Goal: Information Seeking & Learning: Learn about a topic

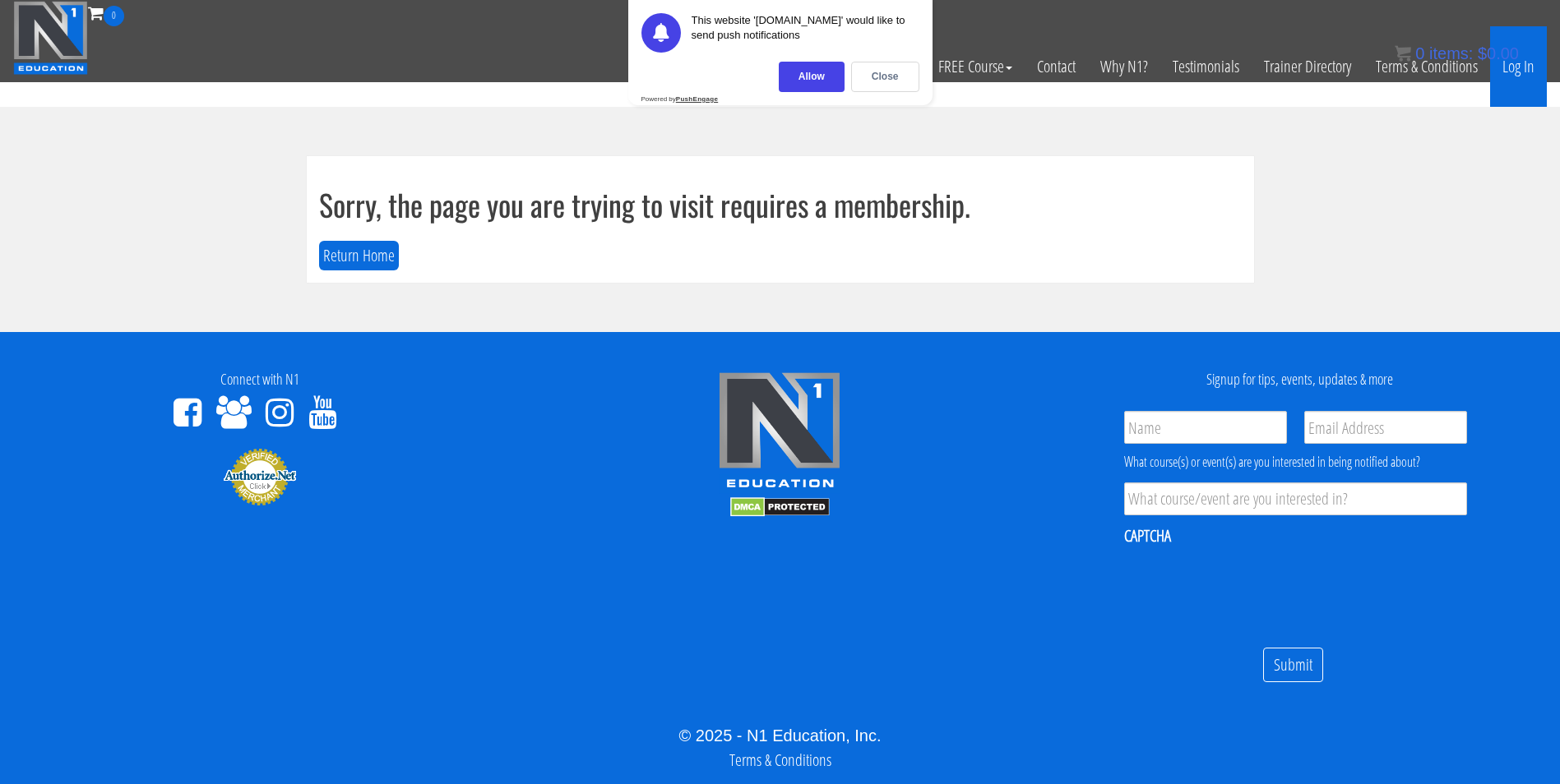
click at [1510, 76] on link "Log In" at bounding box center [1518, 66] width 57 height 81
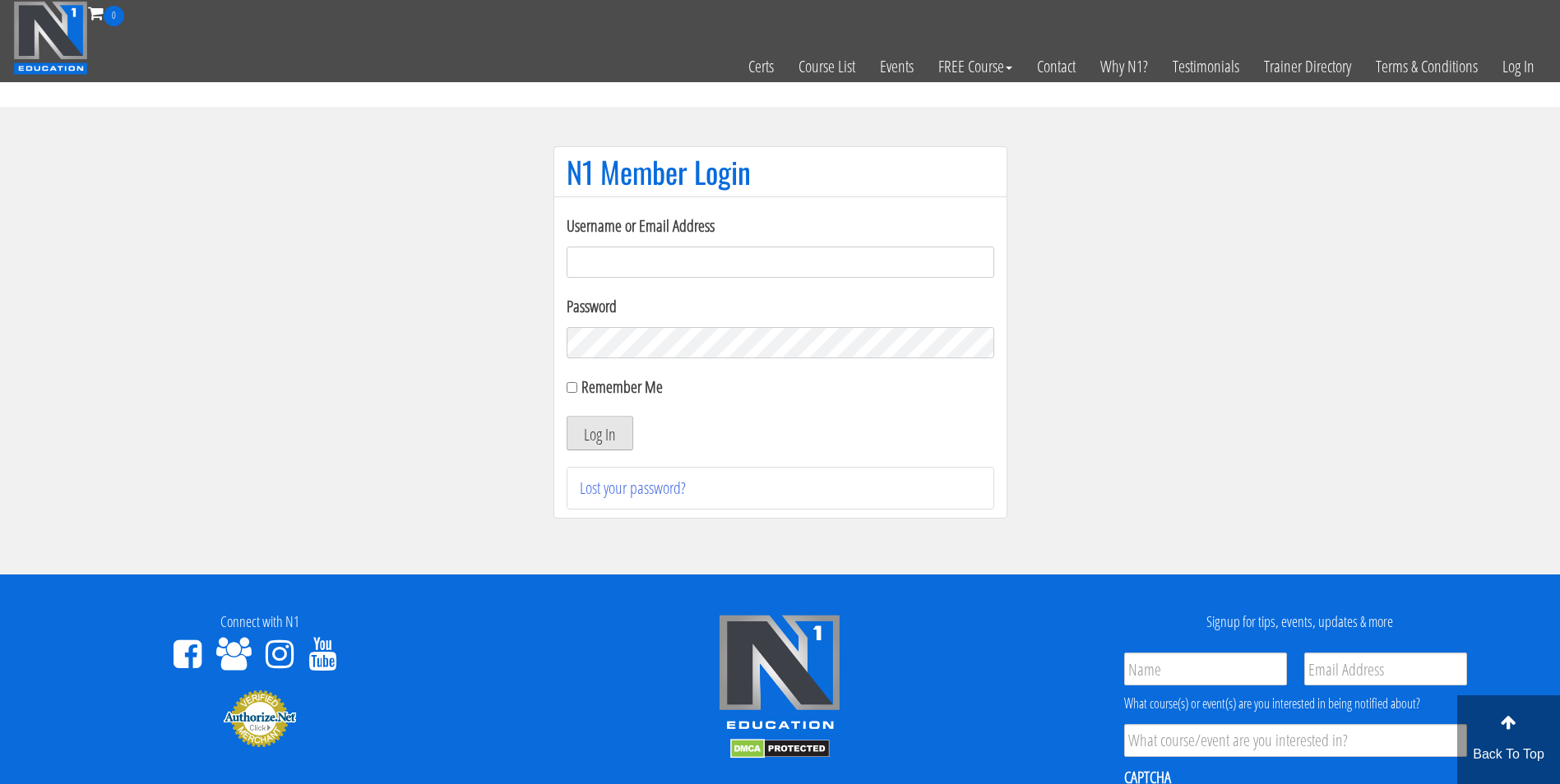
type input "[EMAIL_ADDRESS][DOMAIN_NAME]"
click at [606, 431] on button "Log In" at bounding box center [600, 433] width 66 height 34
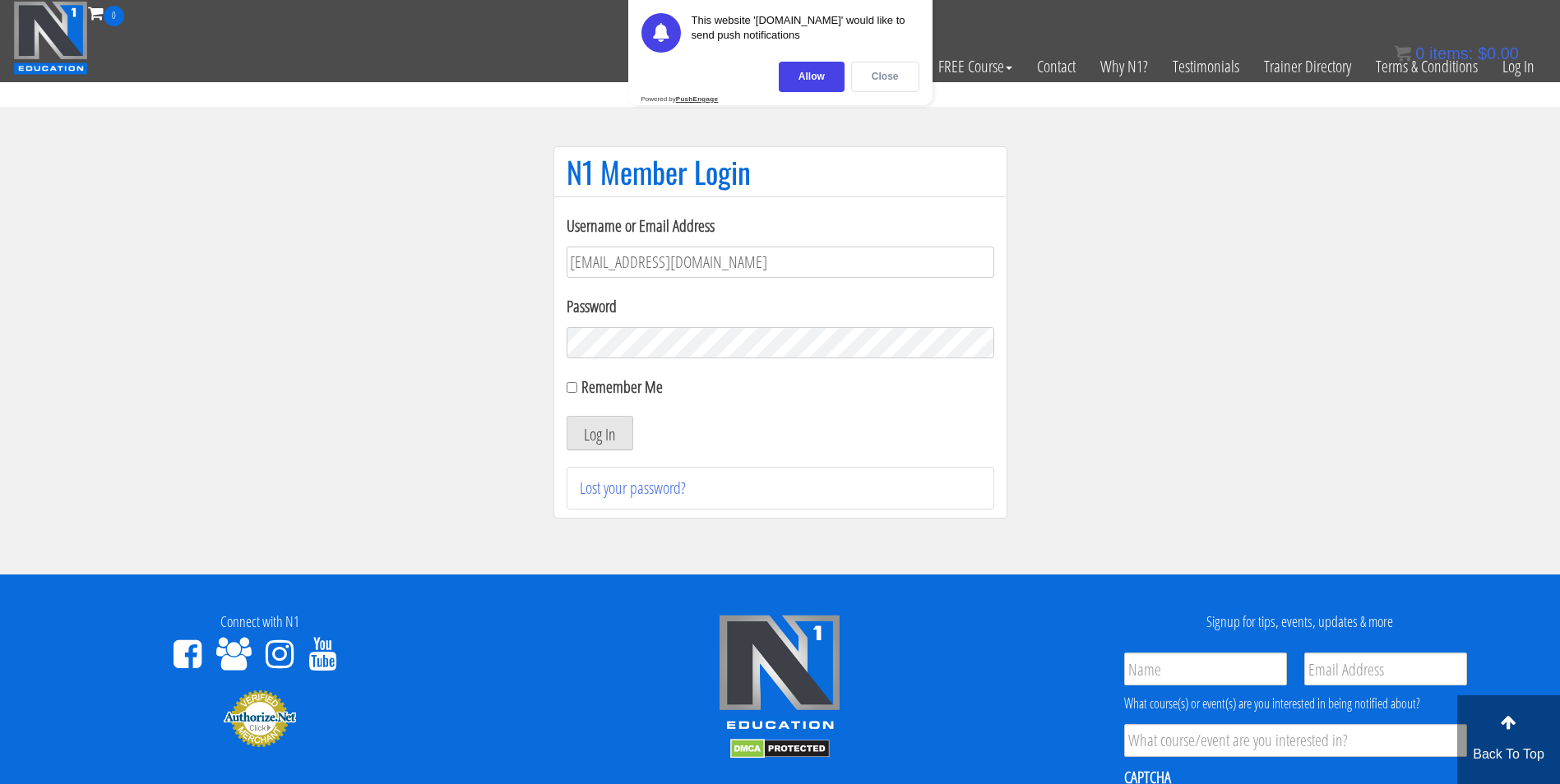
click at [873, 75] on div "Close" at bounding box center [885, 77] width 68 height 31
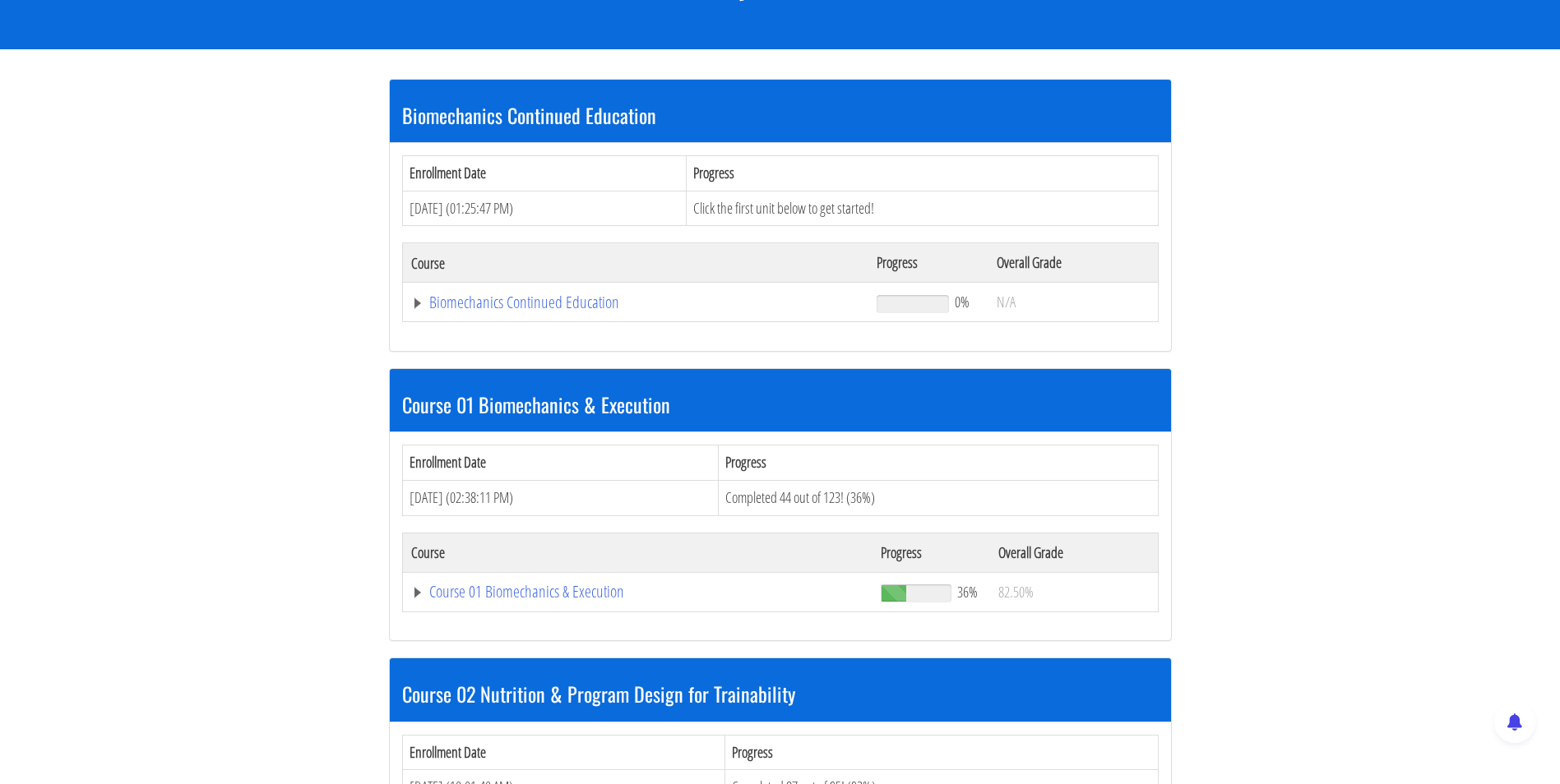
scroll to position [269, 0]
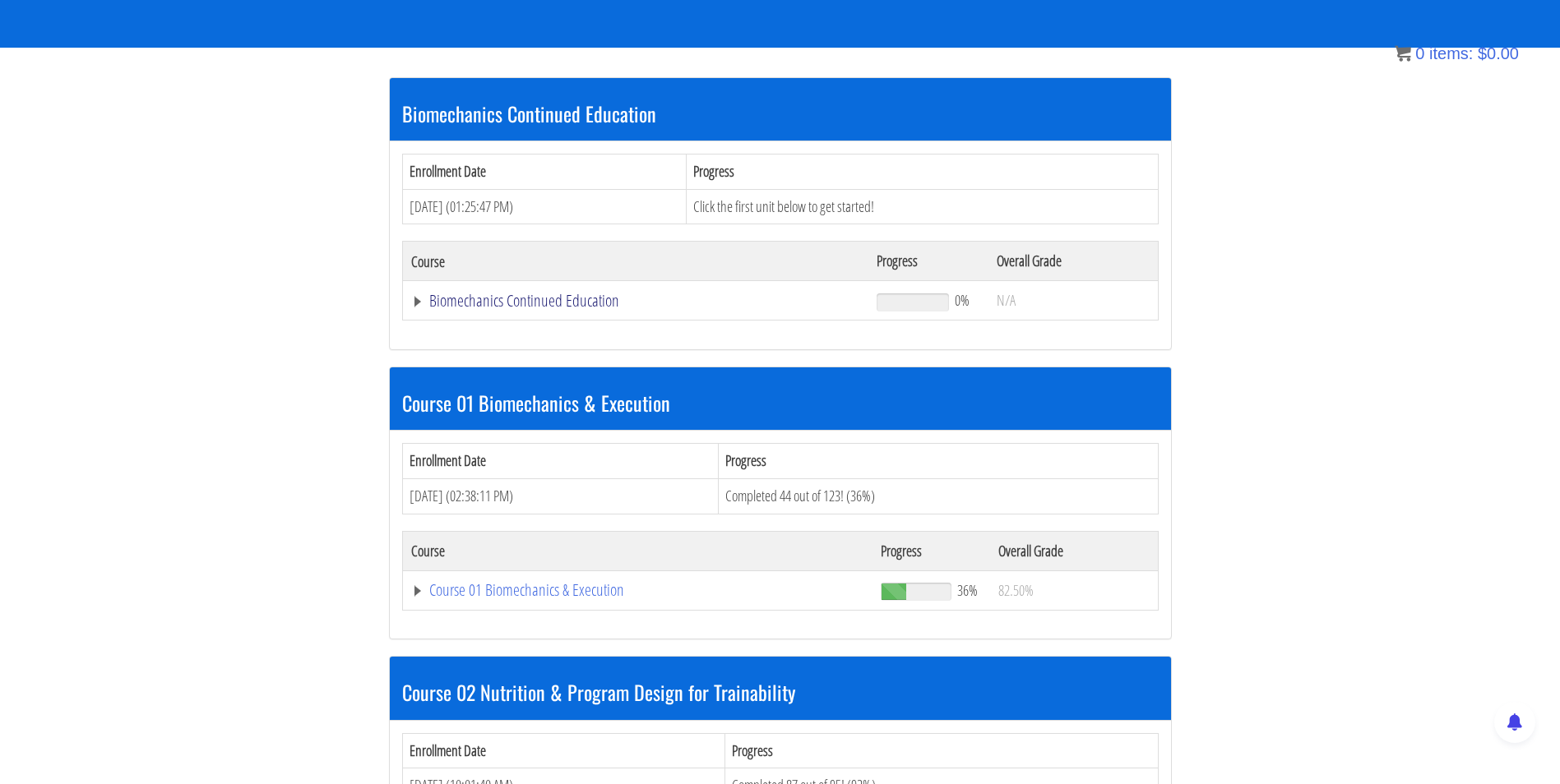
click at [524, 301] on link "Biomechanics Continued Education" at bounding box center [636, 301] width 450 height 16
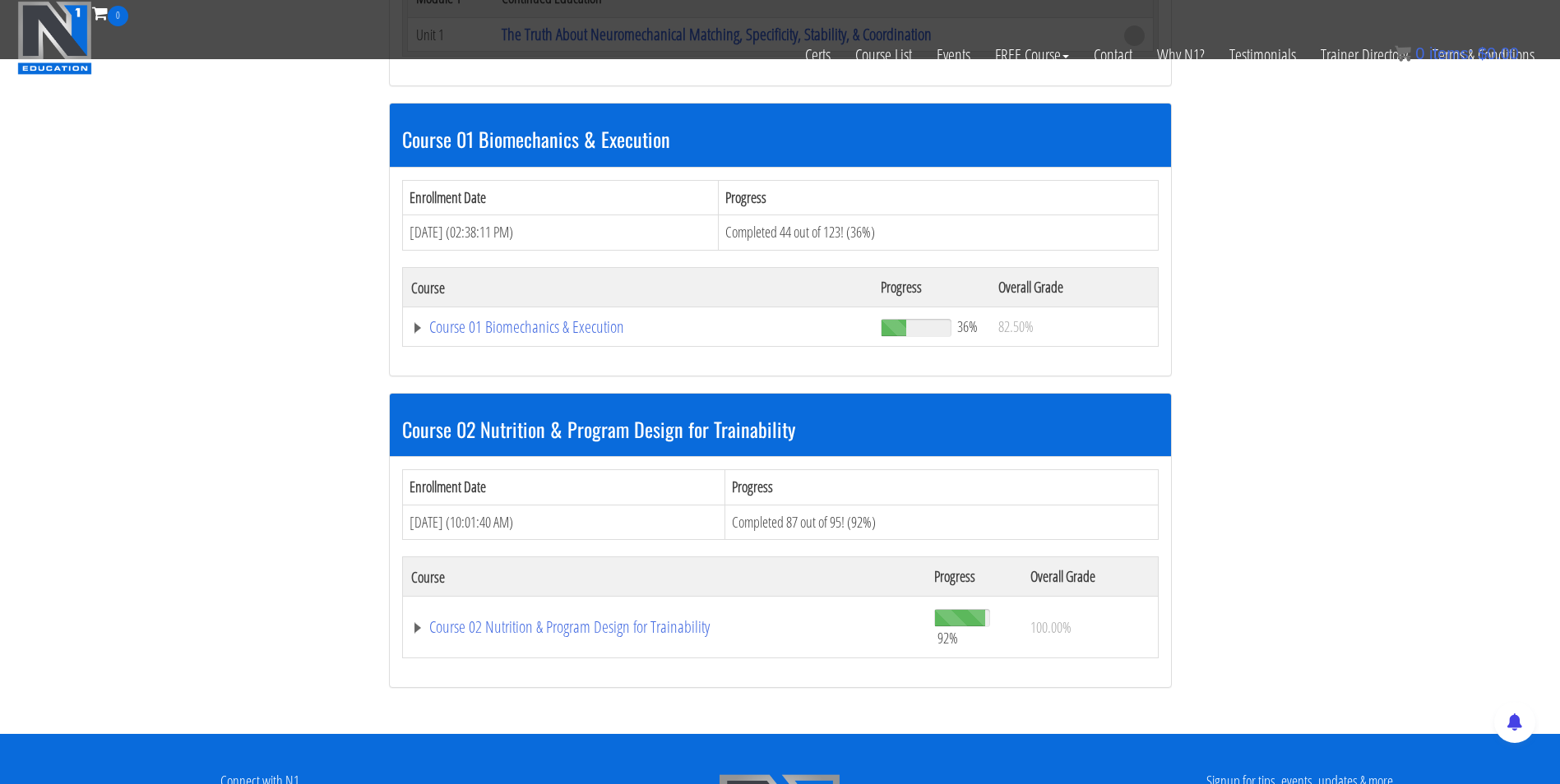
scroll to position [516, 0]
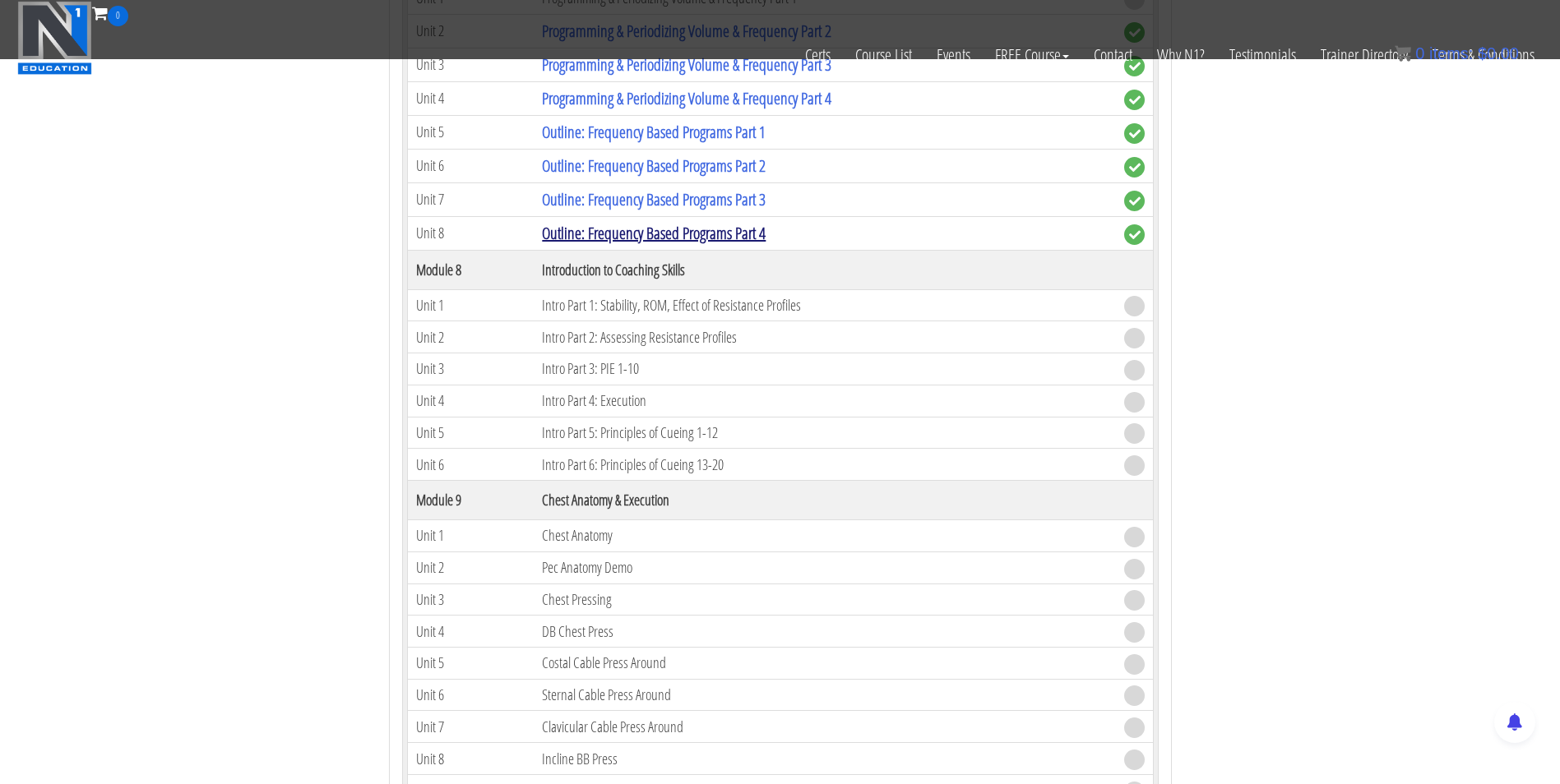
scroll to position [2407, 0]
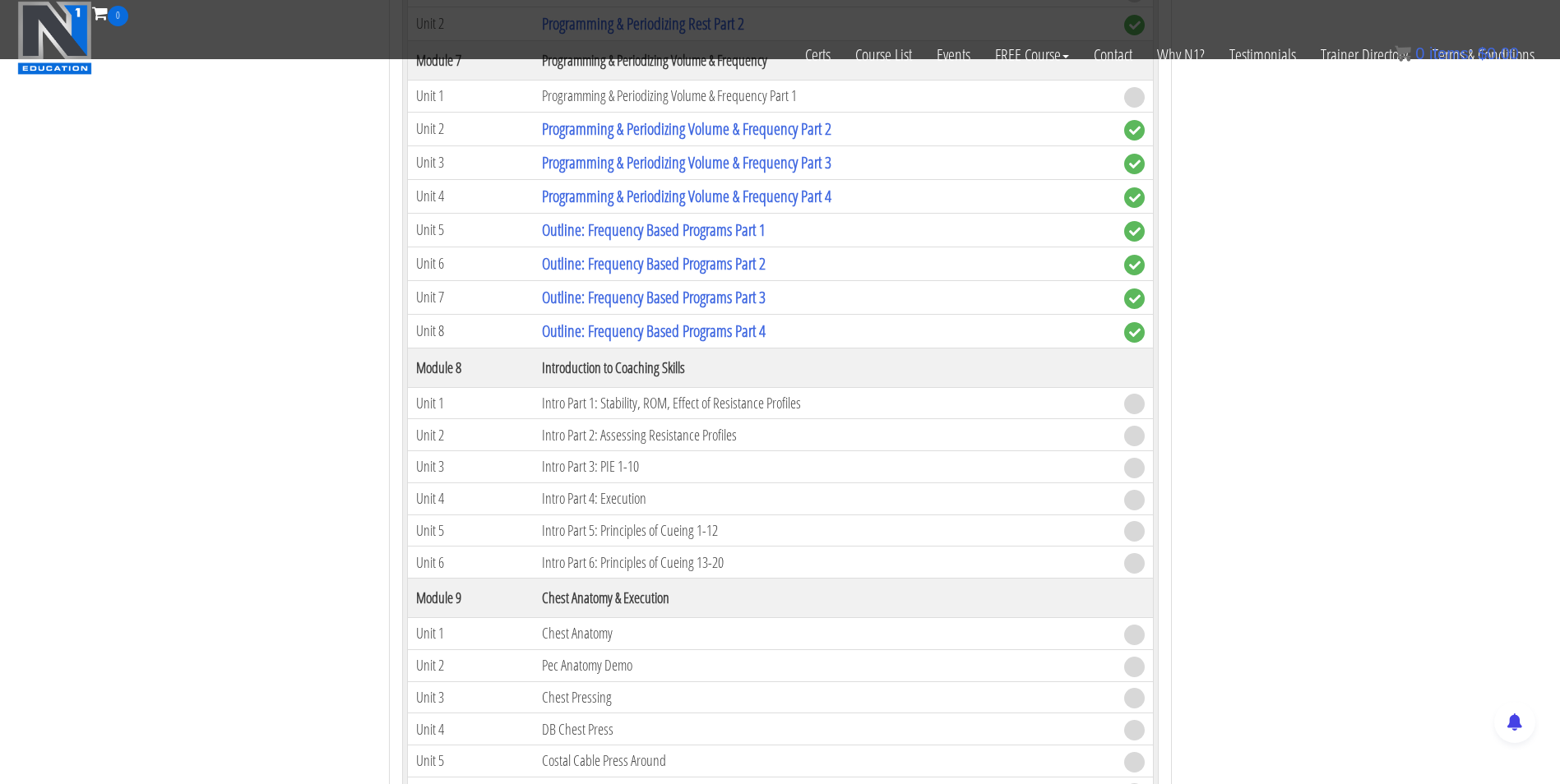
click at [587, 373] on th "Introduction to Coaching Skills" at bounding box center [824, 367] width 581 height 40
click at [748, 365] on th "Introduction to Coaching Skills" at bounding box center [824, 367] width 581 height 40
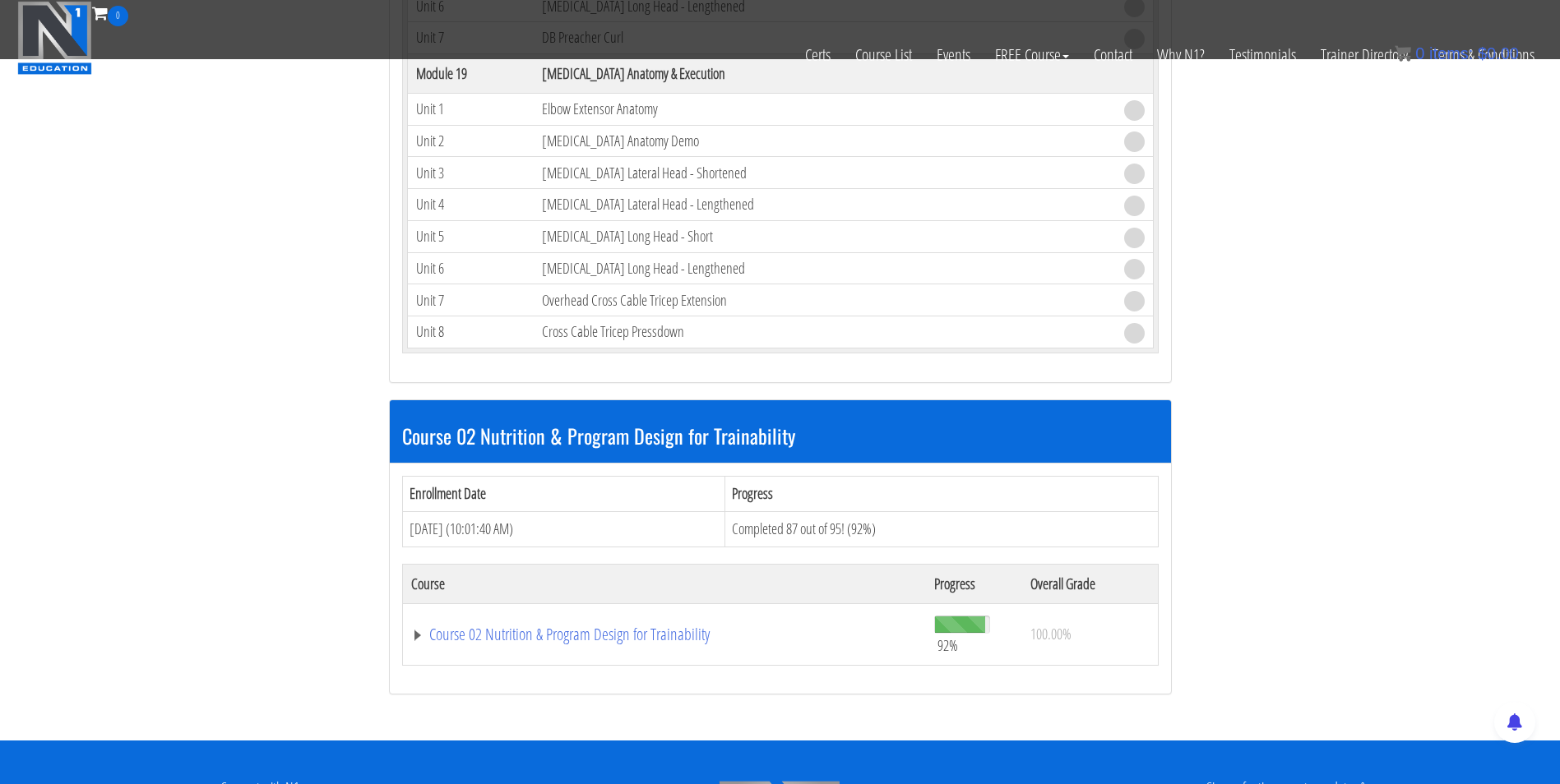
scroll to position [5283, 0]
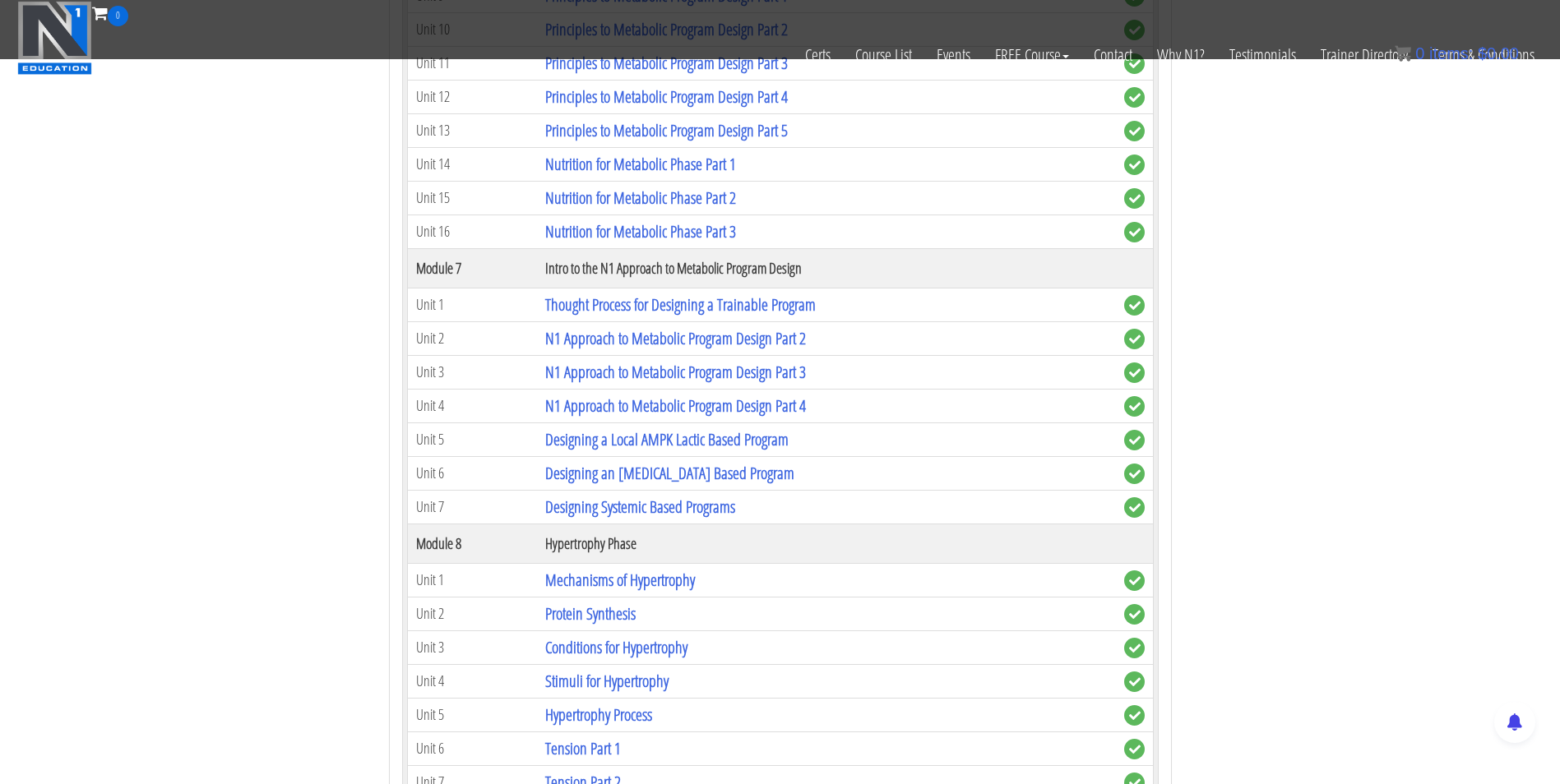
scroll to position [7174, 0]
